Goal: Transaction & Acquisition: Purchase product/service

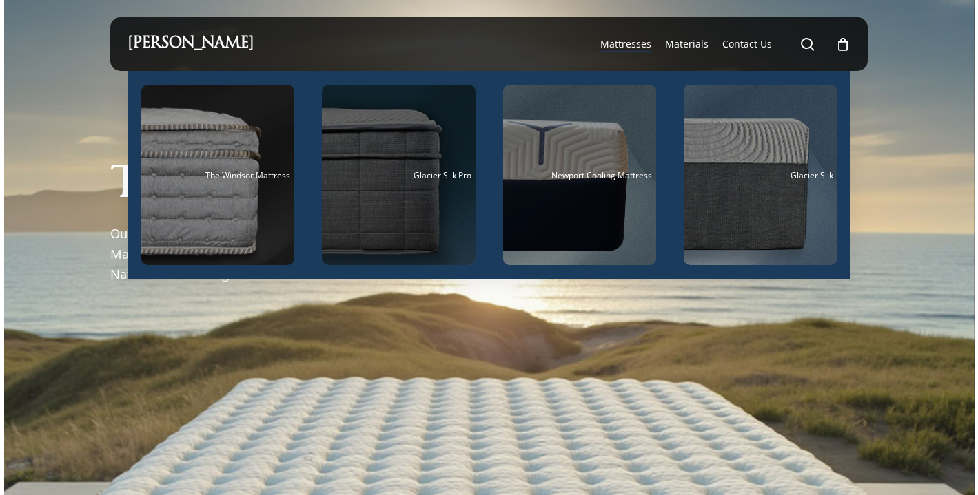
click at [358, 196] on div "Main Menu" at bounding box center [399, 175] width 154 height 181
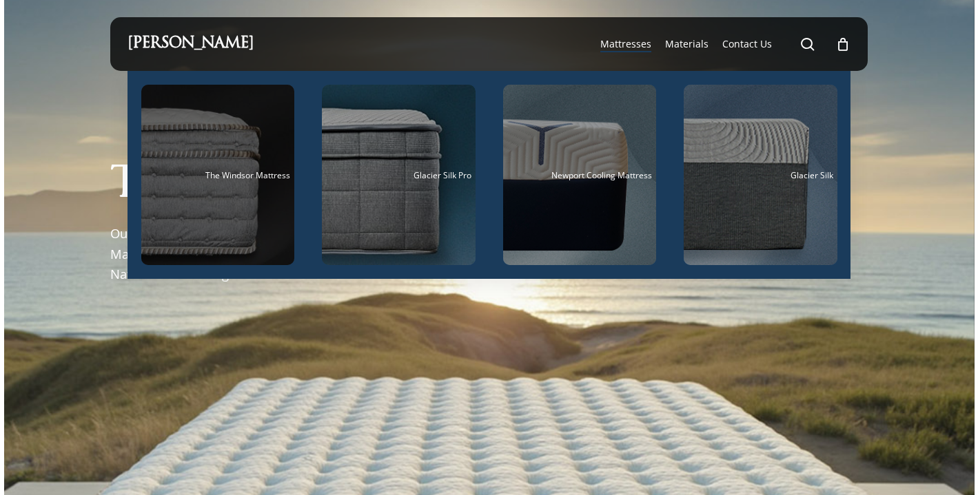
click at [259, 187] on div "Main Menu" at bounding box center [218, 175] width 154 height 181
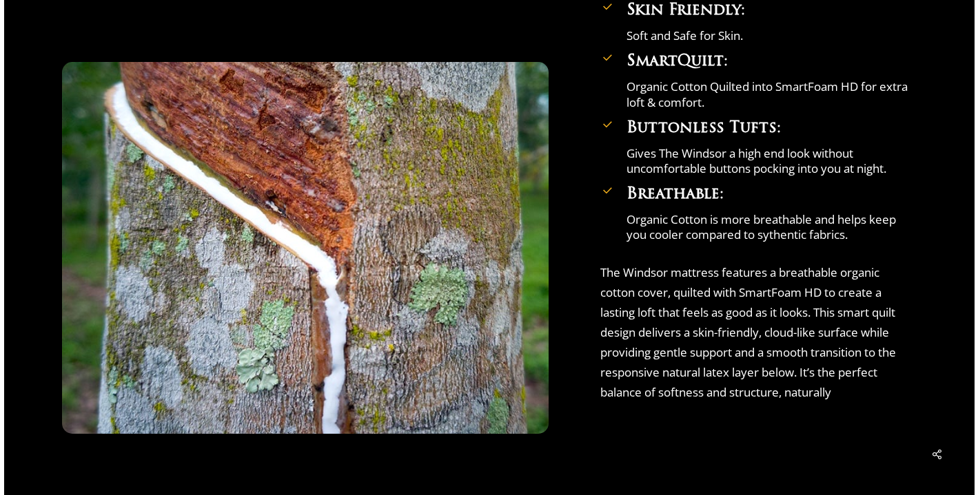
scroll to position [2263, 0]
